Goal: Task Accomplishment & Management: Use online tool/utility

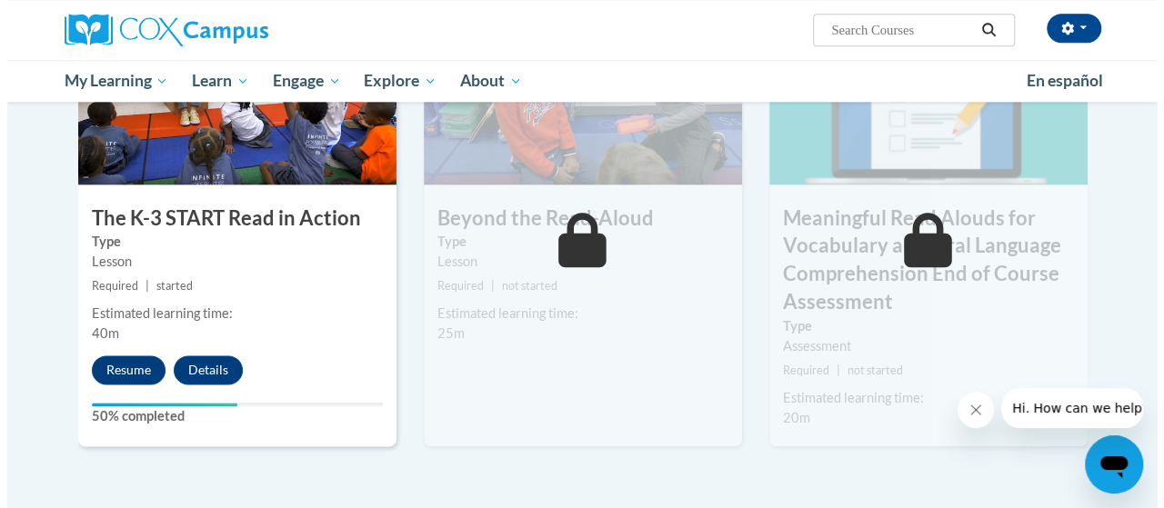
scroll to position [1182, 0]
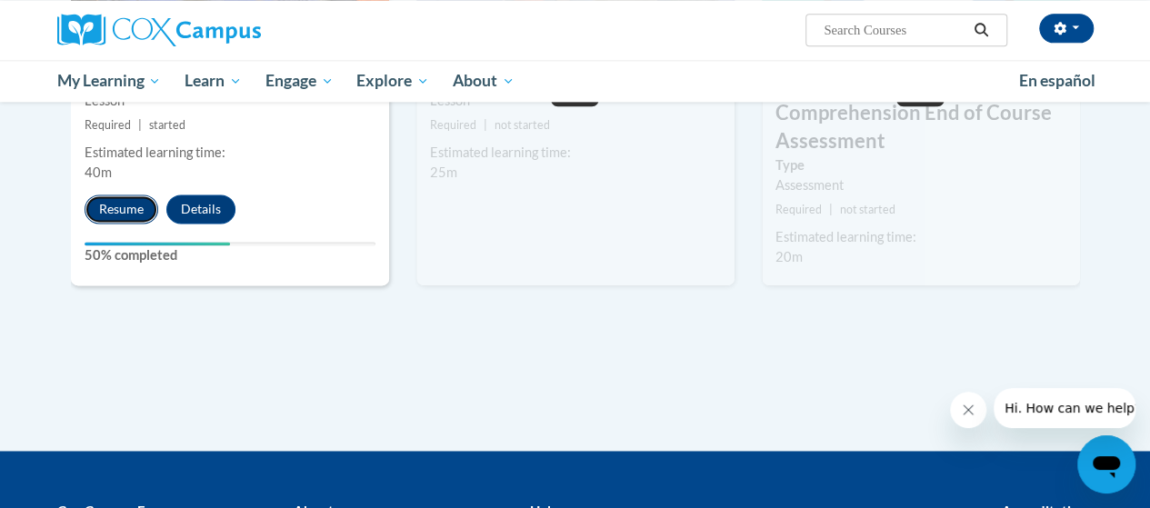
click at [141, 201] on button "Resume" at bounding box center [122, 209] width 74 height 29
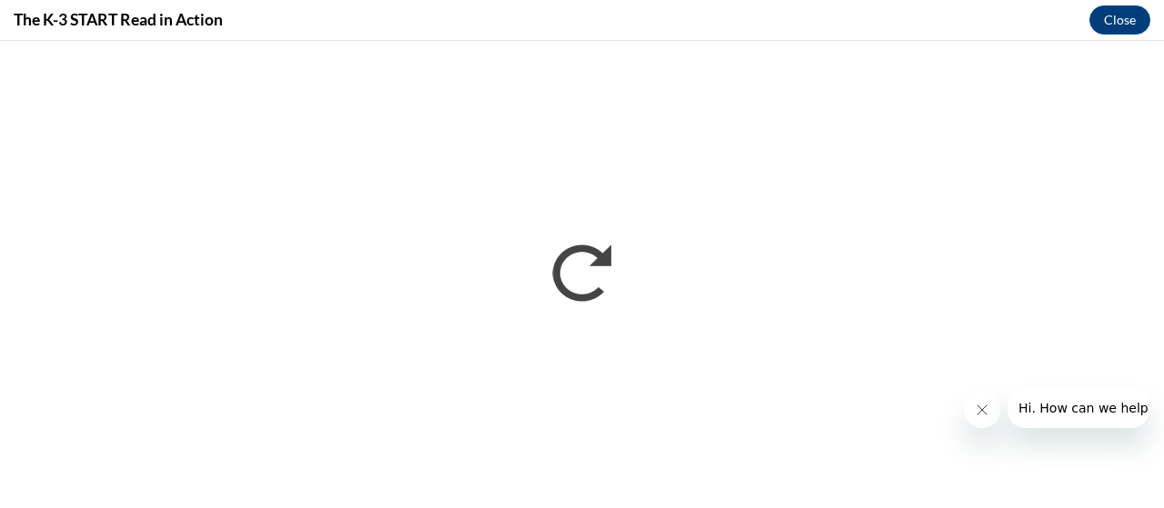
scroll to position [0, 0]
